Goal: Obtain resource: Obtain resource

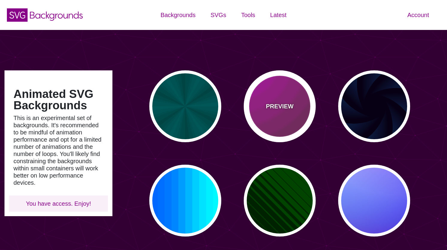
click at [280, 99] on div "PREVIEW" at bounding box center [279, 106] width 72 height 72
type input "#442233"
type input "#DD00DD"
type input "0"
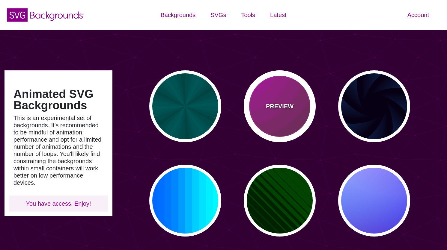
type input "5"
type input "0.2"
type input "0"
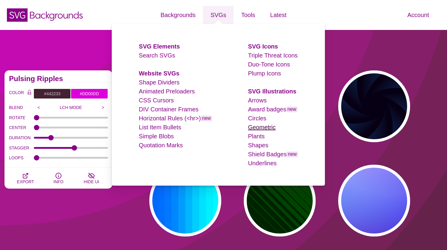
click at [260, 124] on link "Geometric" at bounding box center [262, 127] width 28 height 7
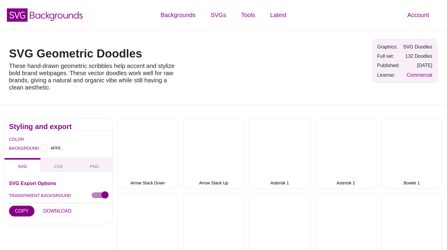
type input "#FFFFFF"
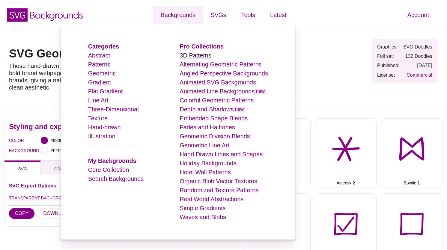
click at [199, 53] on link "3D Patterns" at bounding box center [195, 55] width 32 height 7
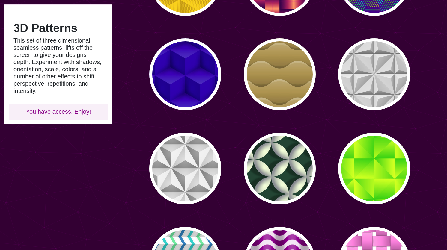
type input "#450057"
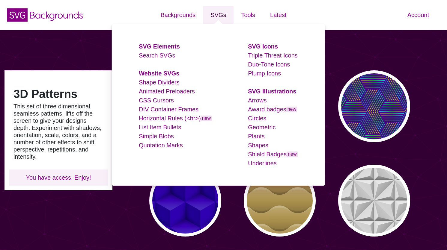
click at [224, 16] on link "SVGs" at bounding box center [218, 15] width 31 height 18
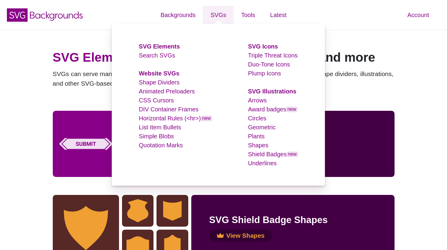
click at [258, 132] on li "Plants" at bounding box center [273, 136] width 50 height 9
click at [260, 128] on link "Geometric" at bounding box center [262, 127] width 28 height 7
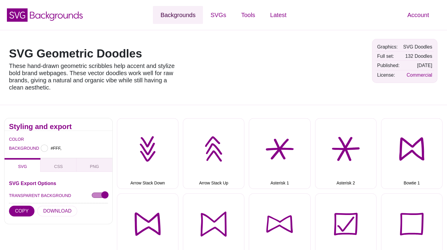
type input "#FFFFFF"
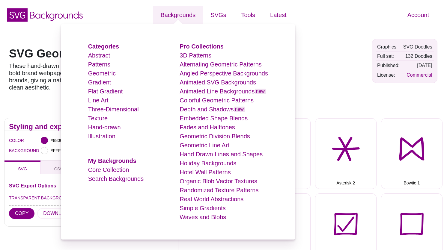
click at [221, 150] on li "Hand Drawn Lines and Shapes" at bounding box center [223, 154] width 88 height 9
click at [221, 148] on link "Geometric Line Art" at bounding box center [204, 145] width 50 height 7
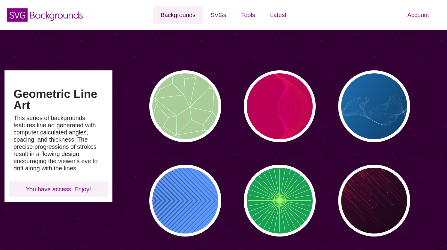
type input "#450057"
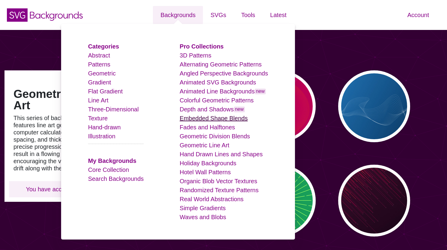
click at [215, 120] on link "Embedded Shape Blends" at bounding box center [213, 118] width 68 height 7
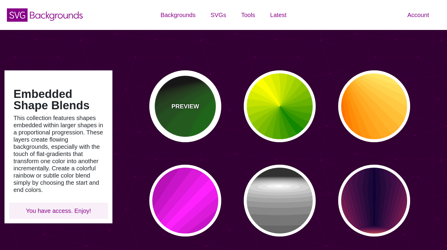
click at [184, 139] on div "PREVIEW" at bounding box center [185, 106] width 72 height 72
type input "#000000"
type input "#008800"
type input "0"
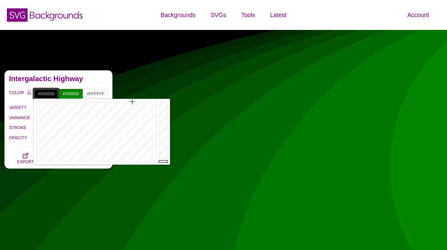
click at [48, 96] on input "#000000" at bounding box center [46, 94] width 25 height 10
paste input "<?xml version="1.0" encoding="UTF-8"?> <svg id="Layer_1" data-name="Layer 1" xm…"
paste input "d8c693"
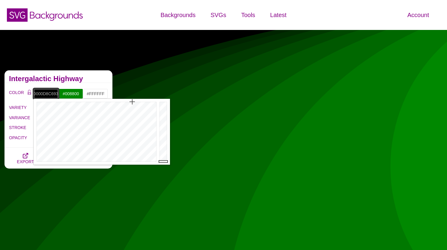
click at [47, 90] on input "#000000d8c693" at bounding box center [46, 94] width 25 height 10
paste input "text"
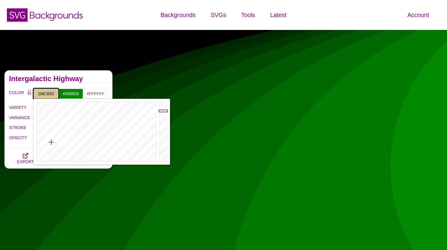
type input "#D8C693"
click at [79, 94] on input "#008800" at bounding box center [70, 94] width 25 height 10
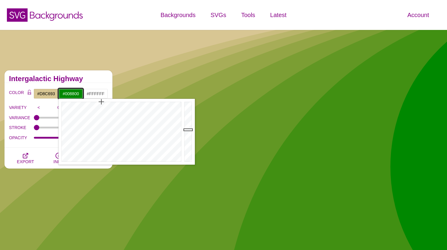
click at [71, 94] on input "#008800" at bounding box center [70, 94] width 25 height 10
paste input "d8c693"
click at [94, 91] on input "#FFFFFF" at bounding box center [95, 94] width 25 height 10
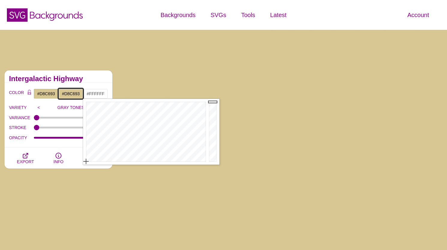
click at [69, 92] on input "#D8C693" at bounding box center [70, 94] width 25 height 10
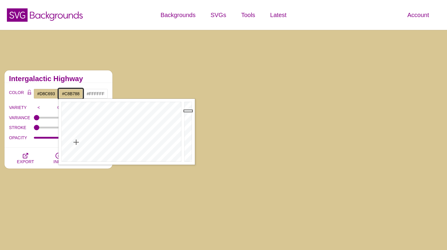
click at [189, 115] on div at bounding box center [189, 132] width 12 height 66
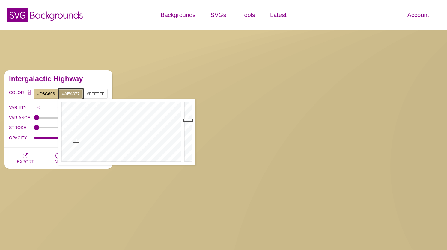
drag, startPoint x: 189, startPoint y: 120, endPoint x: 189, endPoint y: 123, distance: 3.3
click at [189, 123] on div at bounding box center [189, 132] width 12 height 66
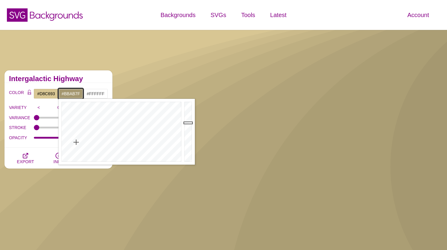
click at [191, 118] on div at bounding box center [189, 132] width 12 height 66
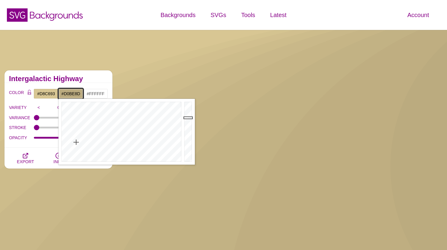
click at [189, 113] on div at bounding box center [189, 132] width 12 height 66
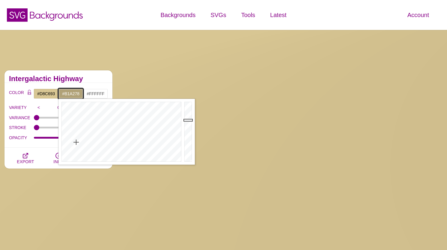
click at [188, 120] on div at bounding box center [189, 132] width 12 height 66
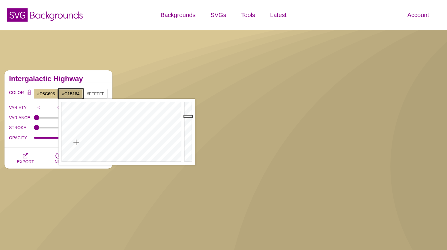
click at [189, 116] on div at bounding box center [189, 132] width 12 height 66
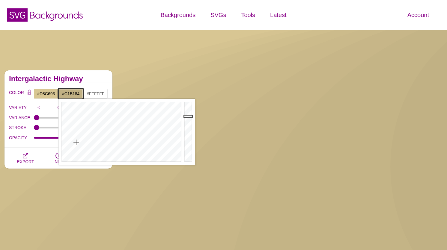
type input "#B1A278"
click at [188, 120] on div at bounding box center [189, 132] width 12 height 66
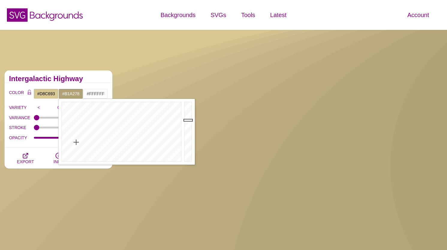
click at [60, 78] on h2 "Intergalactic Highway" at bounding box center [58, 78] width 99 height 5
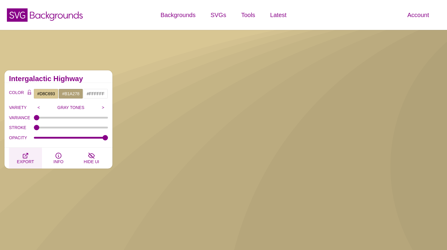
click at [25, 158] on icon "button" at bounding box center [25, 155] width 7 height 7
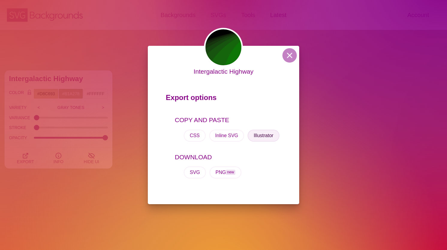
click at [257, 135] on button "Illustrator" at bounding box center [263, 136] width 32 height 12
